Goal: Browse casually: Explore the website without a specific task or goal

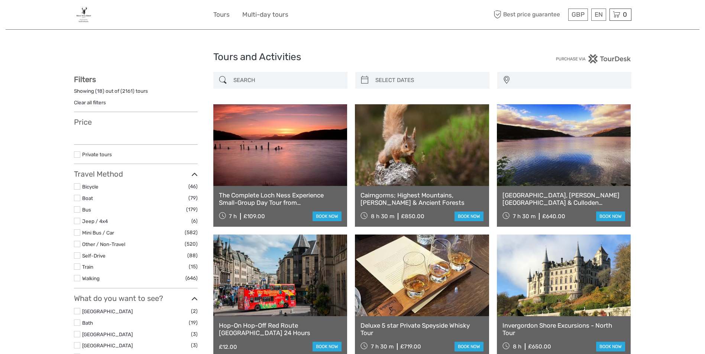
select select
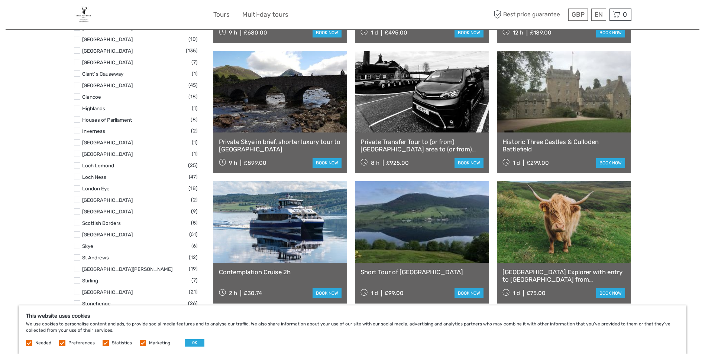
scroll to position [483, 0]
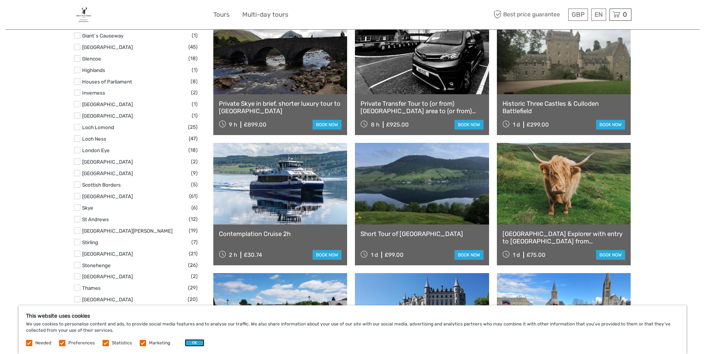
click at [189, 342] on button "OK" at bounding box center [195, 342] width 20 height 7
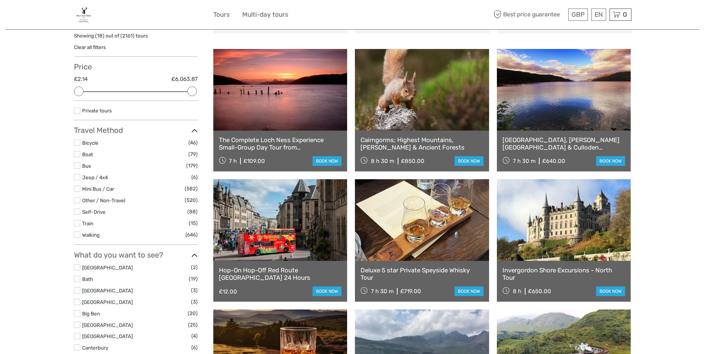
scroll to position [0, 0]
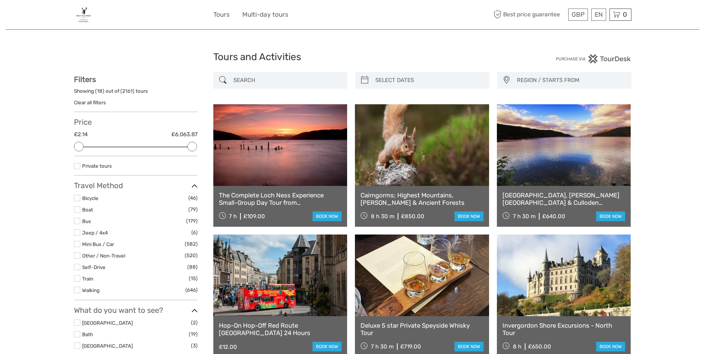
click at [130, 18] on div at bounding box center [143, 15] width 139 height 18
click at [85, 18] on img at bounding box center [84, 15] width 20 height 18
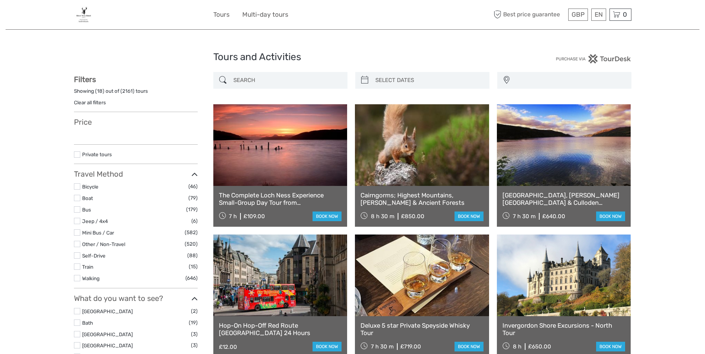
select select
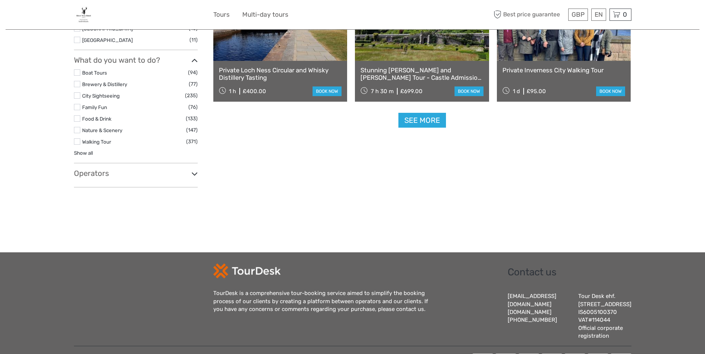
scroll to position [829, 0]
